Goal: Task Accomplishment & Management: Use online tool/utility

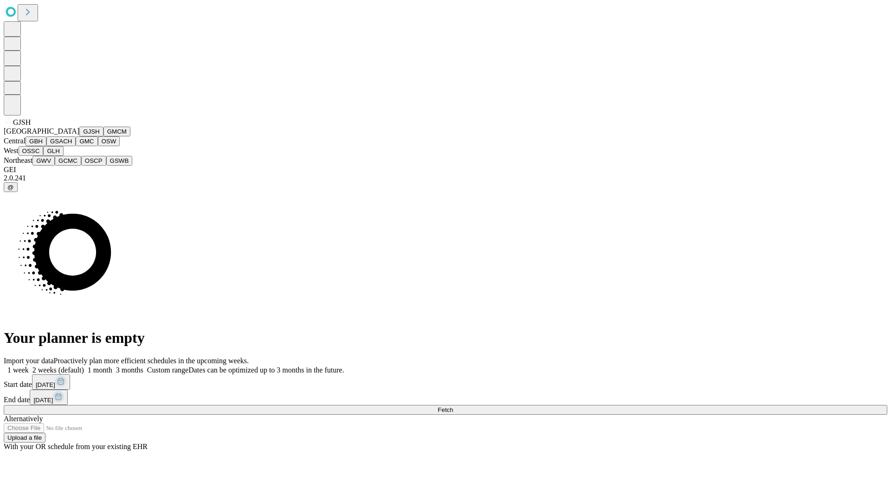
click at [79, 136] on button "GJSH" at bounding box center [91, 132] width 24 height 10
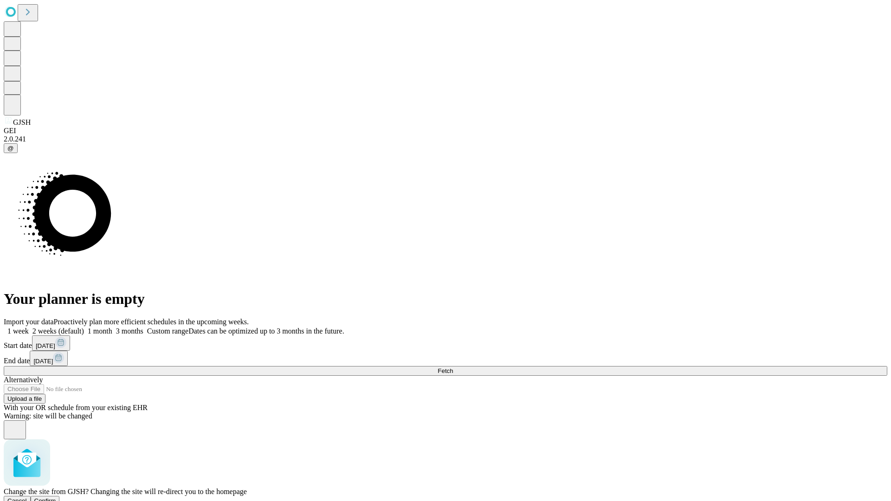
click at [56, 498] on span "Confirm" at bounding box center [45, 501] width 22 height 7
click at [112, 327] on label "1 month" at bounding box center [98, 331] width 28 height 8
click at [453, 368] on span "Fetch" at bounding box center [445, 371] width 15 height 7
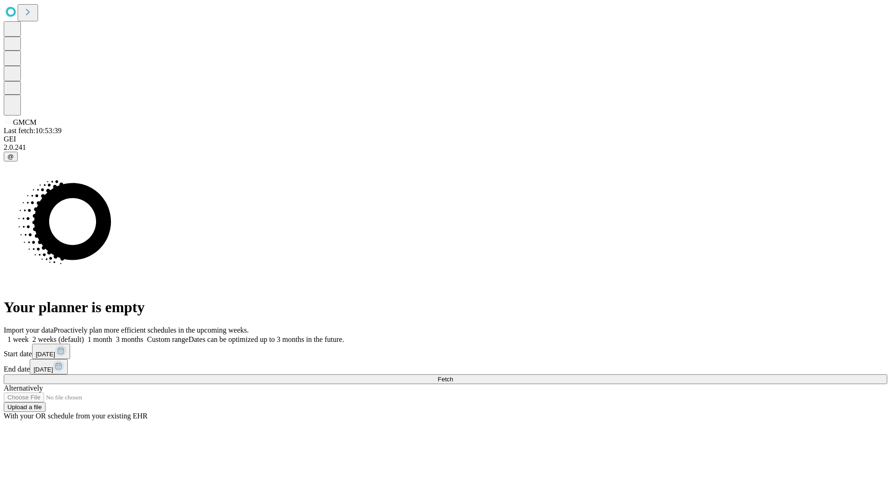
click at [112, 336] on label "1 month" at bounding box center [98, 340] width 28 height 8
click at [453, 376] on span "Fetch" at bounding box center [445, 379] width 15 height 7
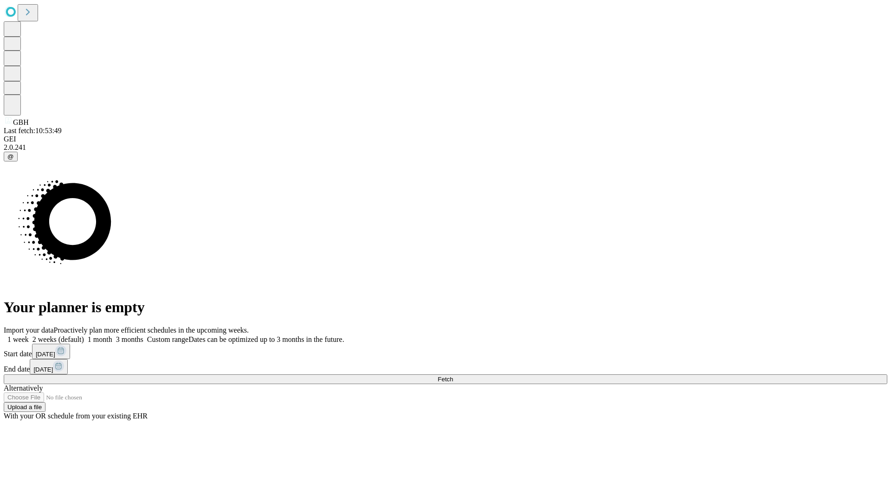
click at [112, 336] on label "1 month" at bounding box center [98, 340] width 28 height 8
click at [453, 376] on span "Fetch" at bounding box center [445, 379] width 15 height 7
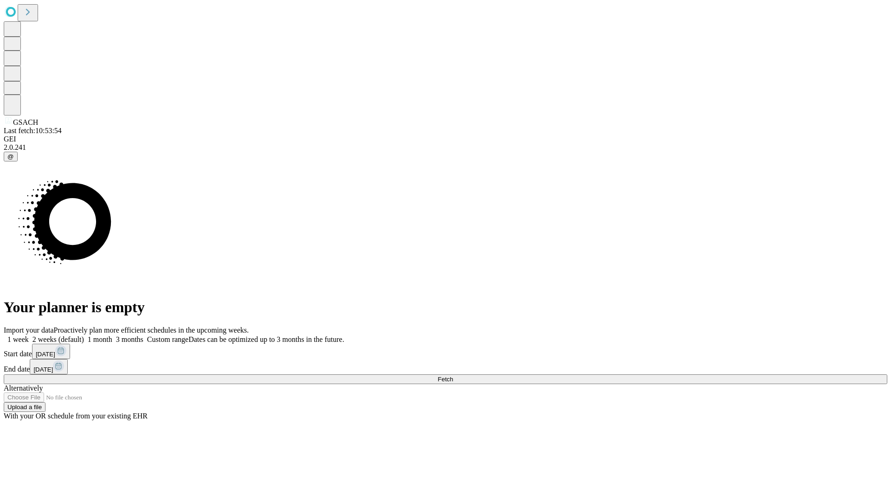
click at [112, 336] on label "1 month" at bounding box center [98, 340] width 28 height 8
click at [453, 376] on span "Fetch" at bounding box center [445, 379] width 15 height 7
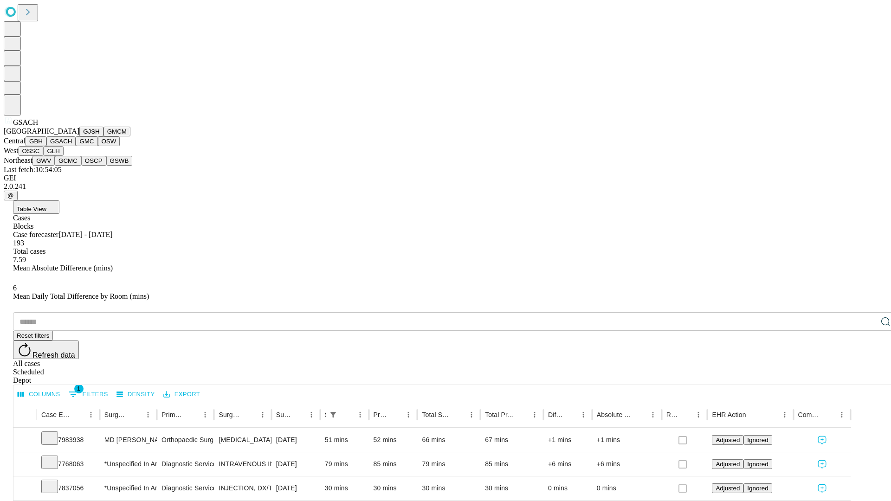
click at [76, 146] on button "GMC" at bounding box center [87, 141] width 22 height 10
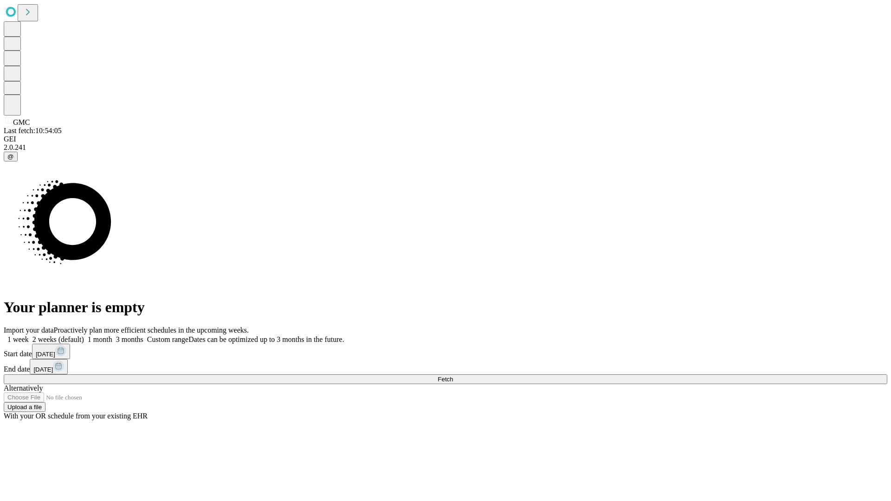
click at [112, 336] on label "1 month" at bounding box center [98, 340] width 28 height 8
click at [453, 376] on span "Fetch" at bounding box center [445, 379] width 15 height 7
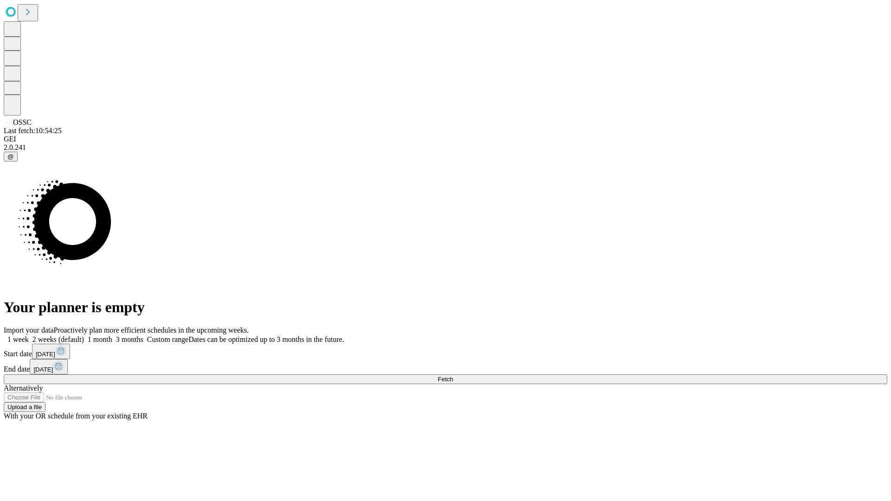
click at [112, 336] on label "1 month" at bounding box center [98, 340] width 28 height 8
click at [453, 376] on span "Fetch" at bounding box center [445, 379] width 15 height 7
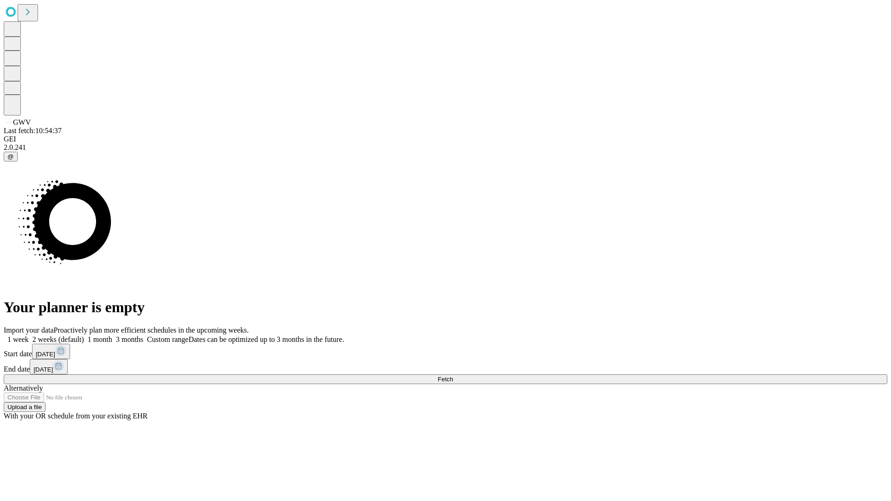
click at [112, 336] on label "1 month" at bounding box center [98, 340] width 28 height 8
click at [453, 376] on span "Fetch" at bounding box center [445, 379] width 15 height 7
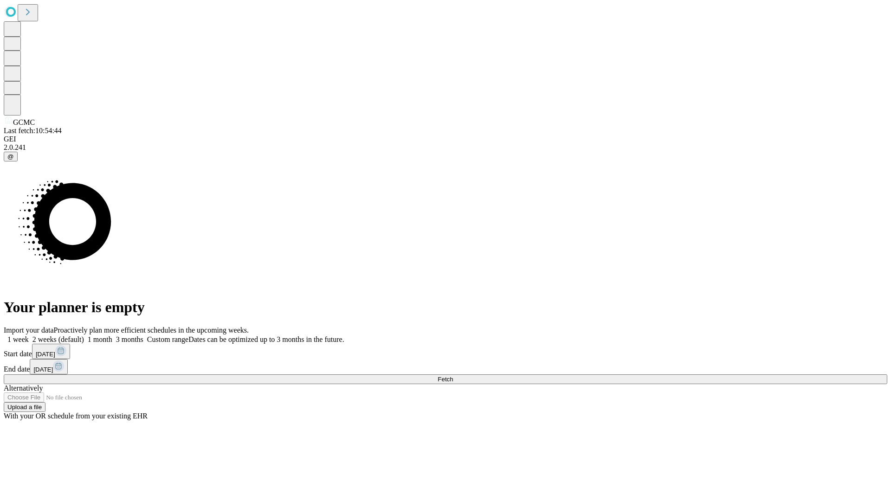
click at [112, 336] on label "1 month" at bounding box center [98, 340] width 28 height 8
click at [453, 376] on span "Fetch" at bounding box center [445, 379] width 15 height 7
click at [112, 336] on label "1 month" at bounding box center [98, 340] width 28 height 8
click at [453, 376] on span "Fetch" at bounding box center [445, 379] width 15 height 7
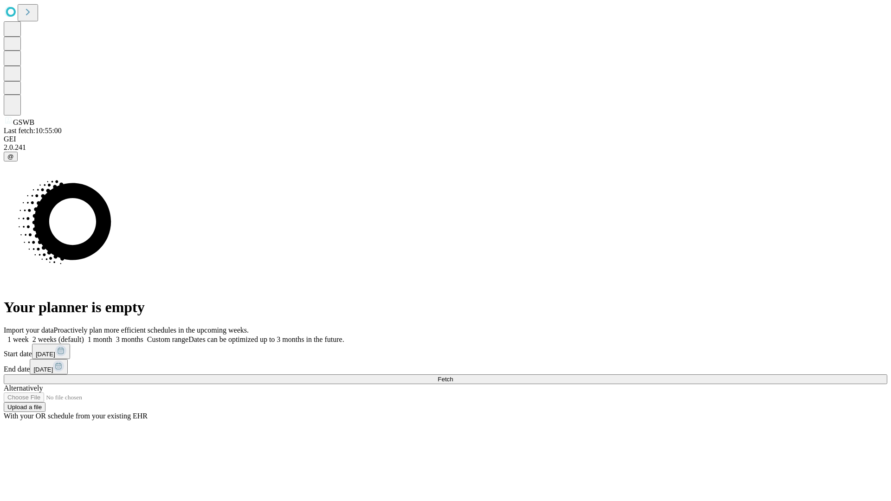
click at [112, 336] on label "1 month" at bounding box center [98, 340] width 28 height 8
click at [453, 376] on span "Fetch" at bounding box center [445, 379] width 15 height 7
